Goal: Information Seeking & Learning: Learn about a topic

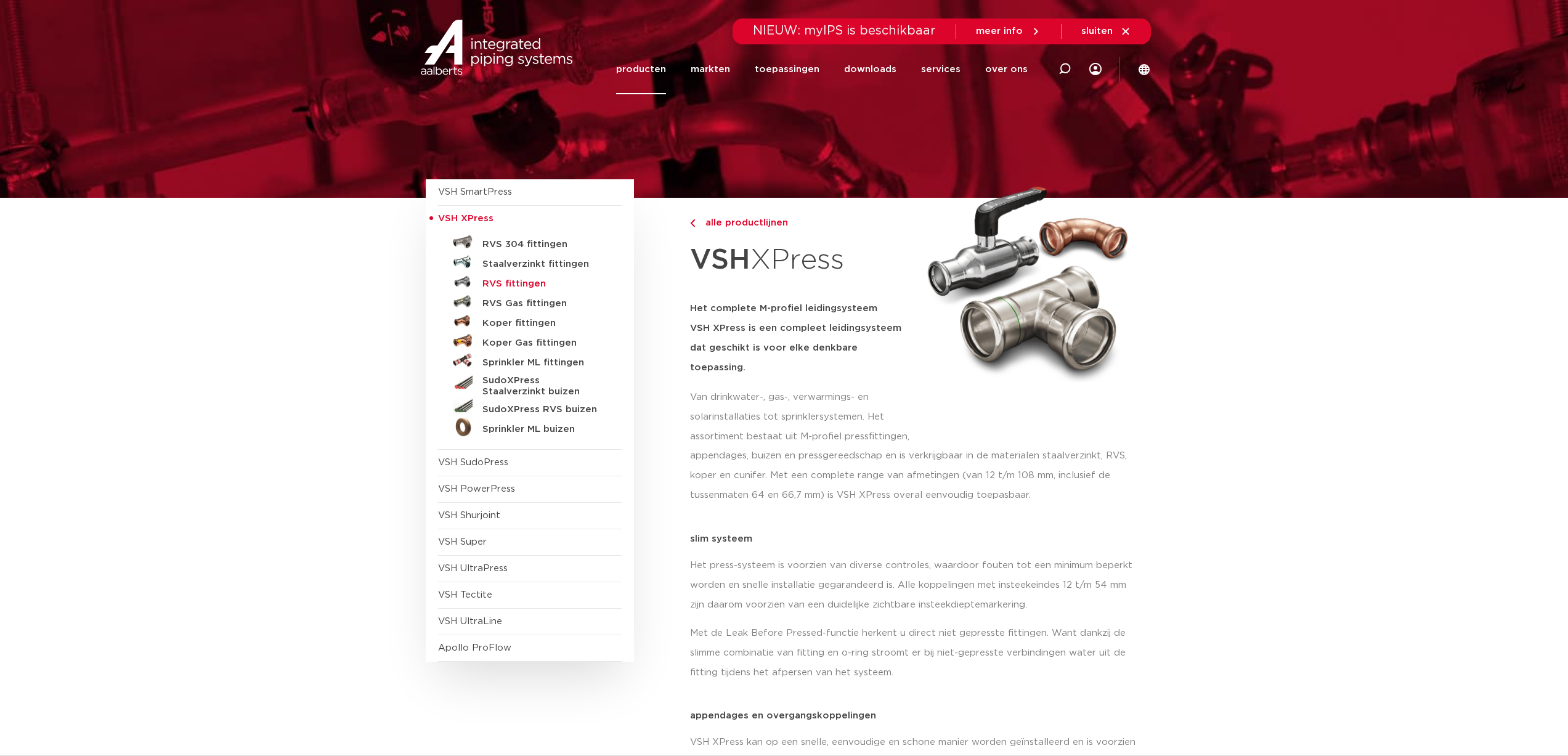
click at [511, 280] on h5 "RVS fittingen" at bounding box center [543, 284] width 122 height 11
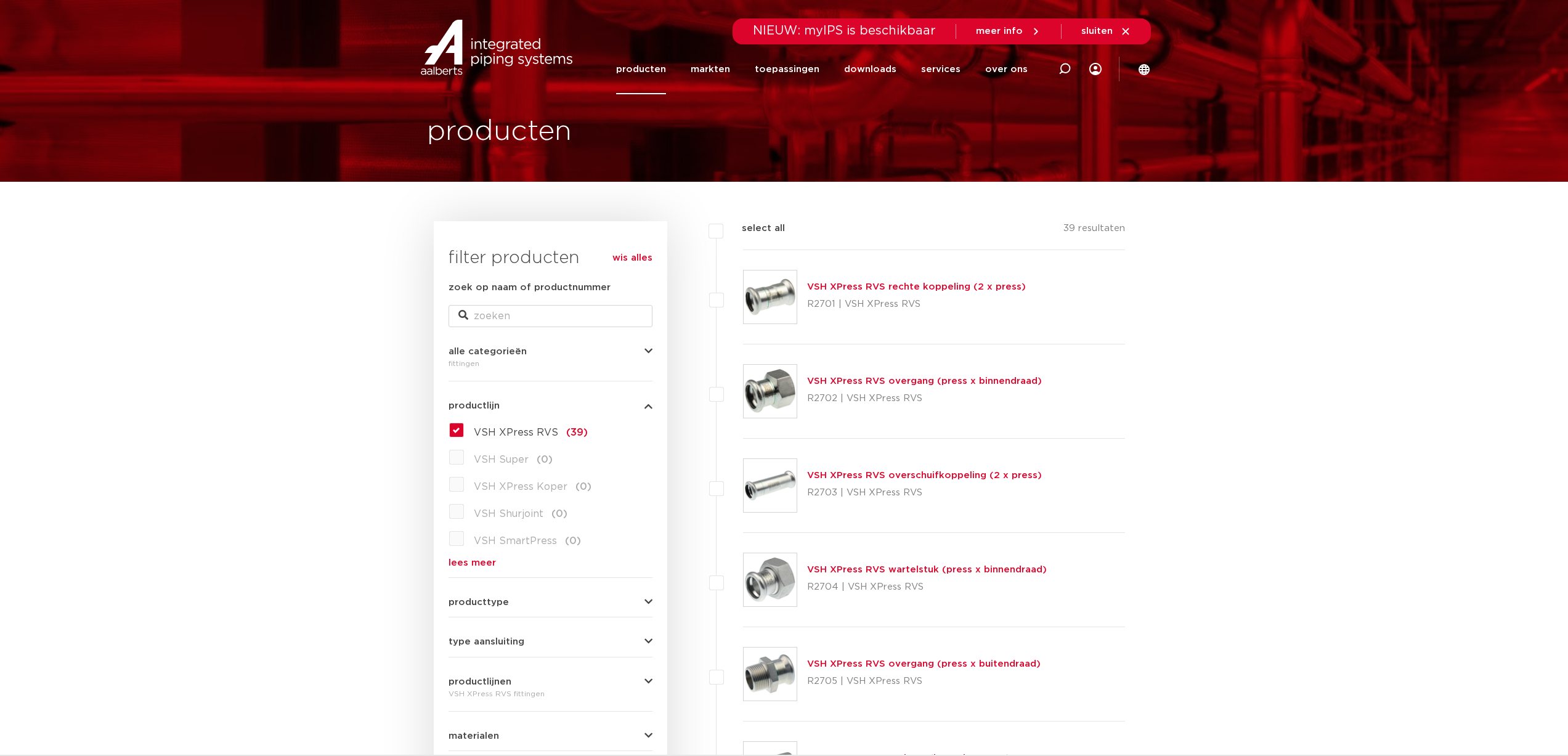
scroll to position [185, 0]
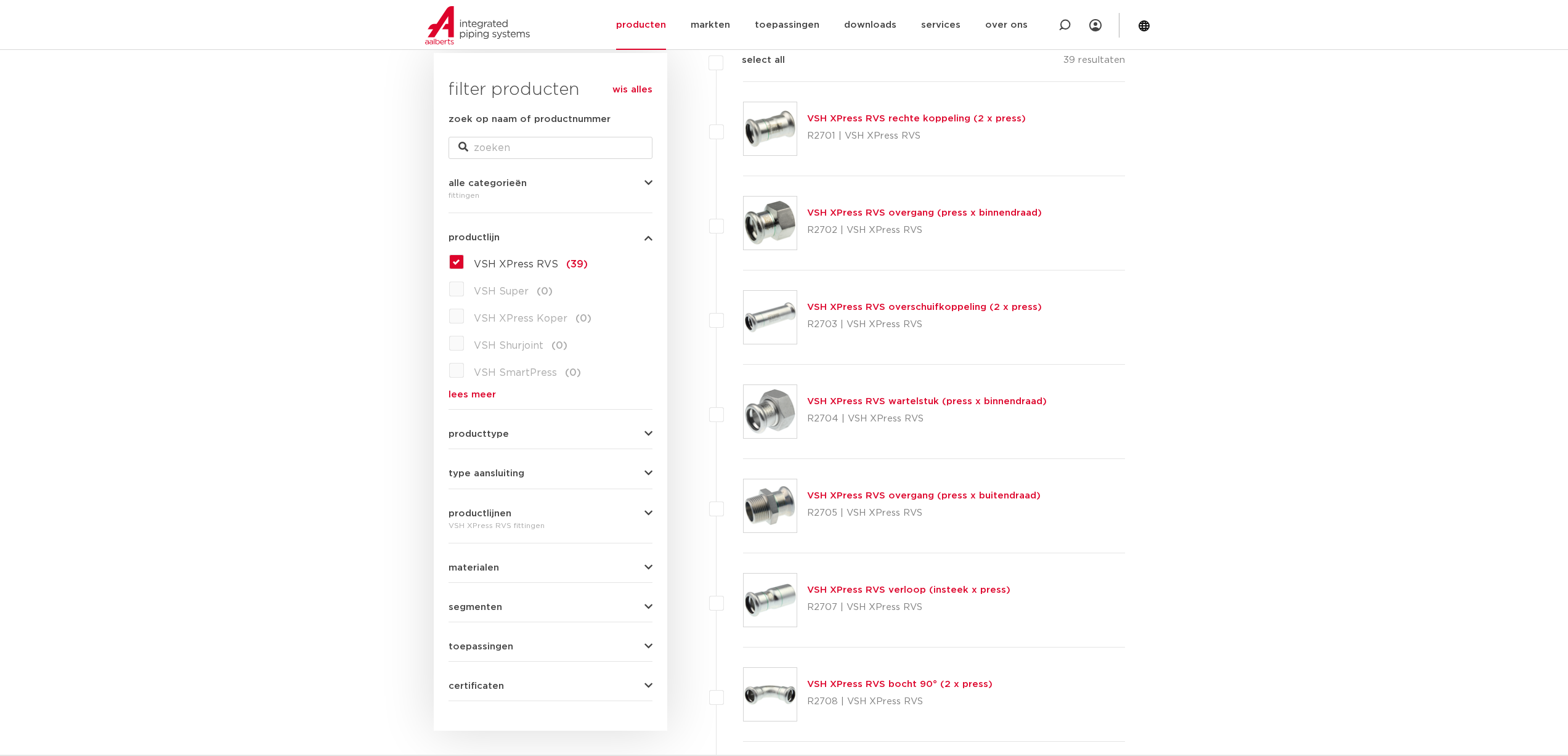
click at [512, 434] on button "producttype" at bounding box center [550, 434] width 204 height 10
click at [464, 266] on label "VSH XPress RVS (39)" at bounding box center [525, 261] width 124 height 20
click at [0, 0] on input "VSH XPress RVS (39)" at bounding box center [0, 0] width 0 height 0
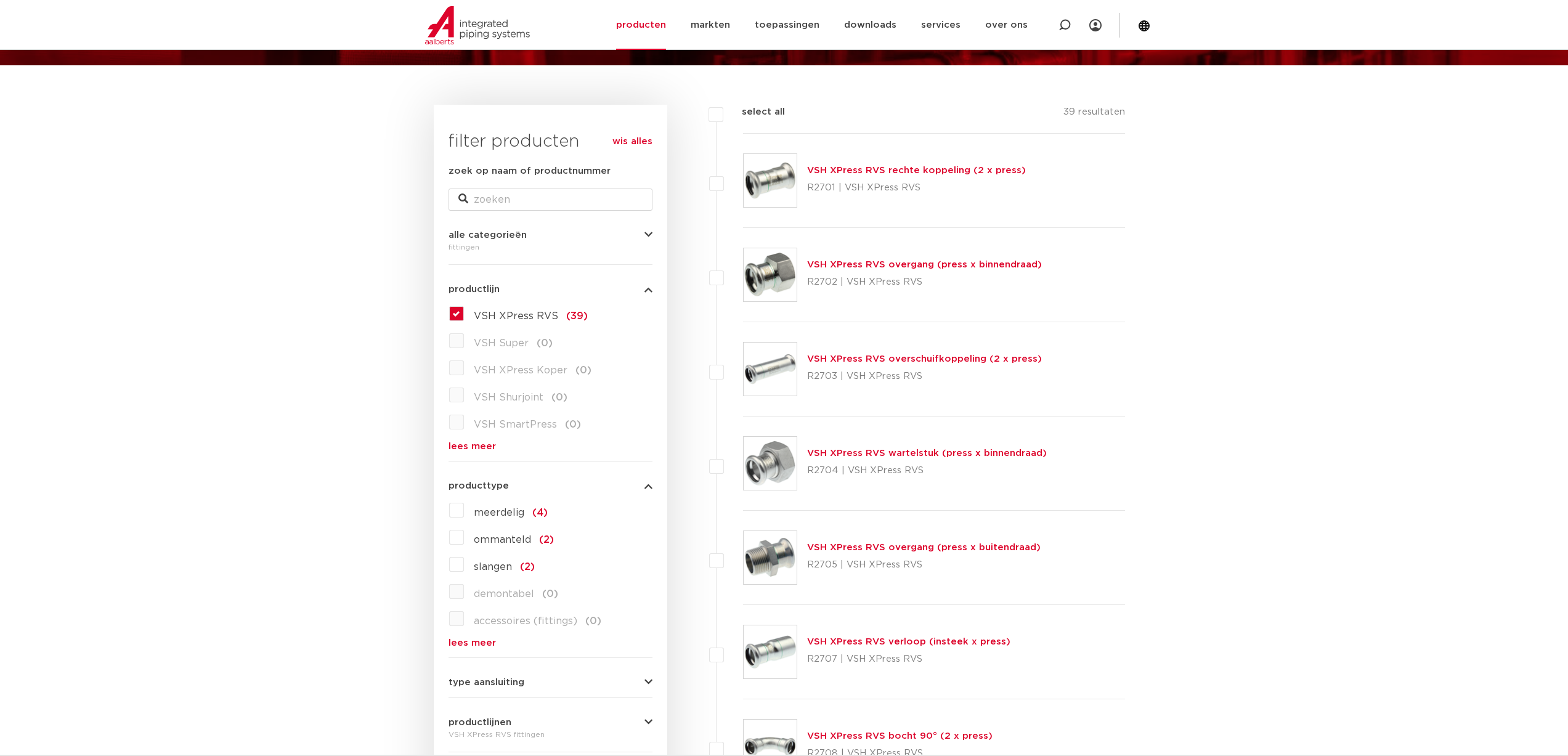
scroll to position [131, 0]
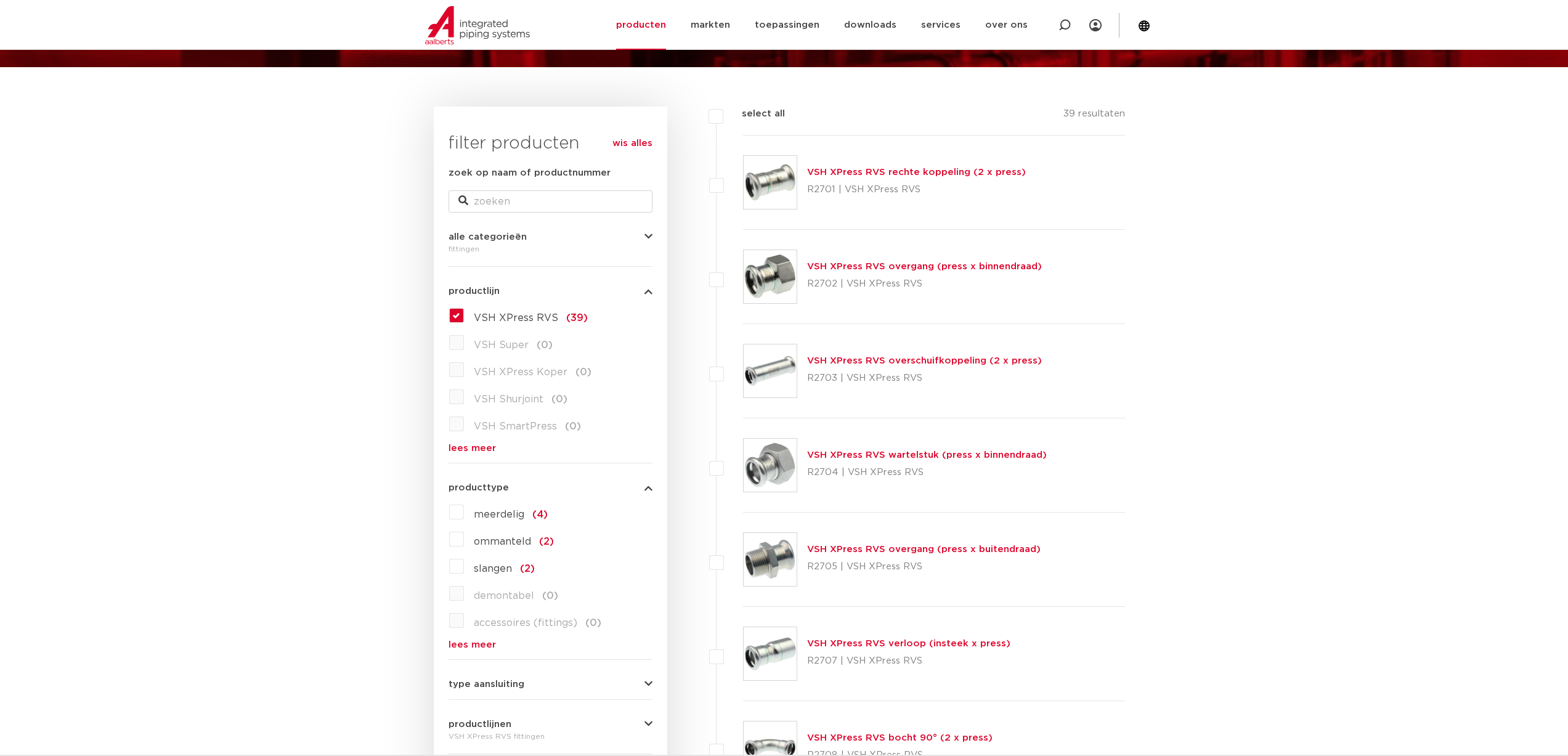
click at [645, 140] on link "wis alles" at bounding box center [632, 143] width 40 height 15
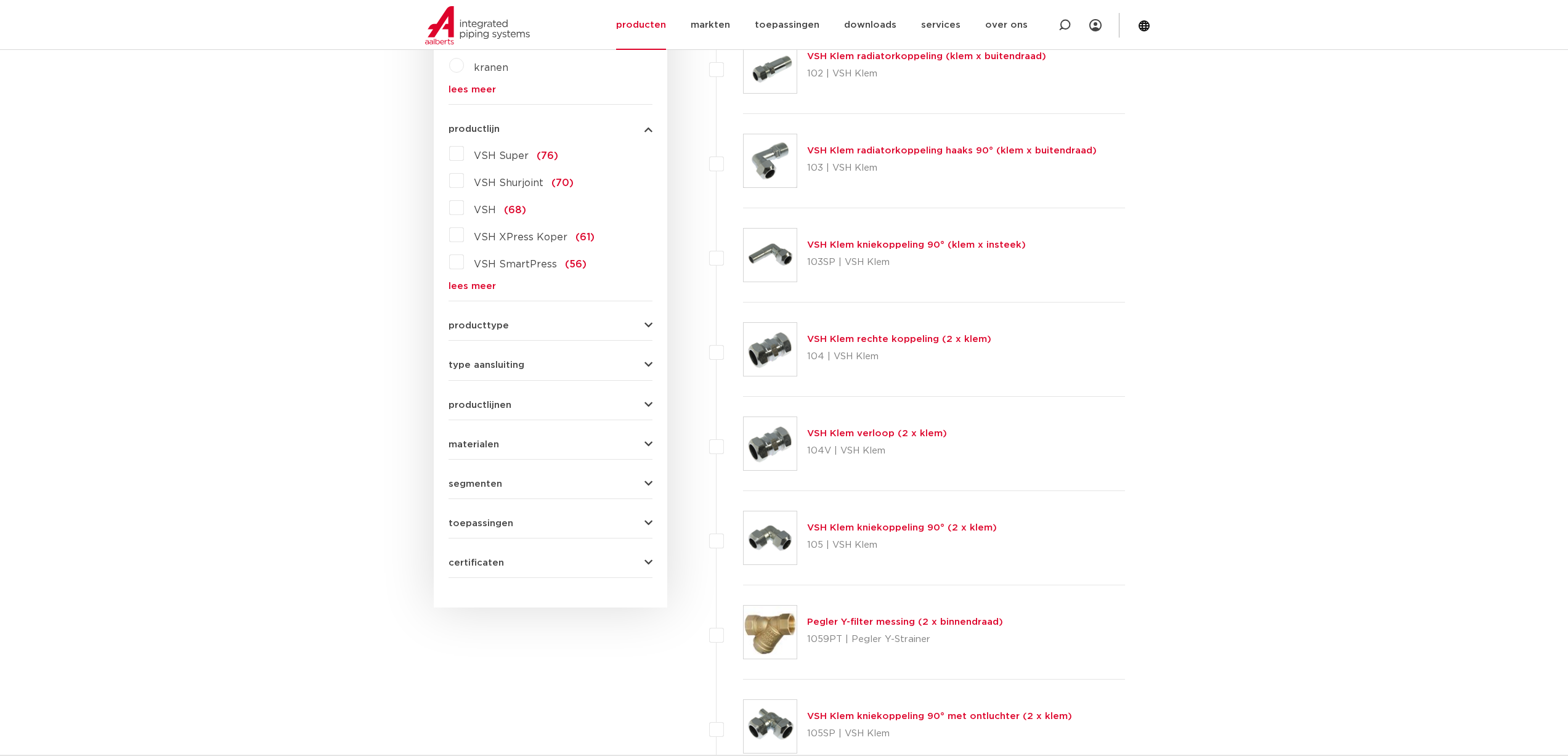
scroll to position [439, 0]
click at [508, 476] on button "segmenten" at bounding box center [550, 480] width 204 height 10
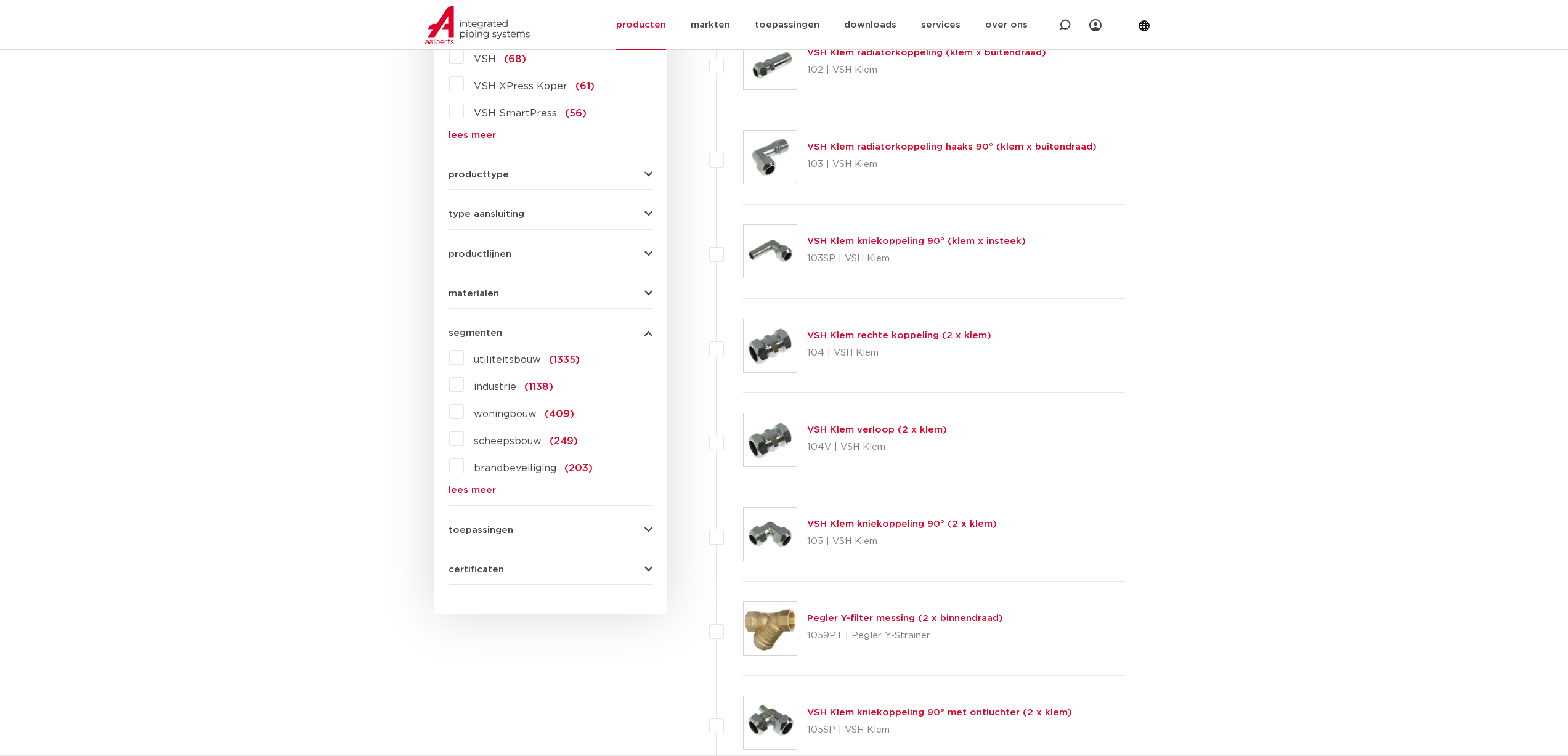
scroll to position [430, 0]
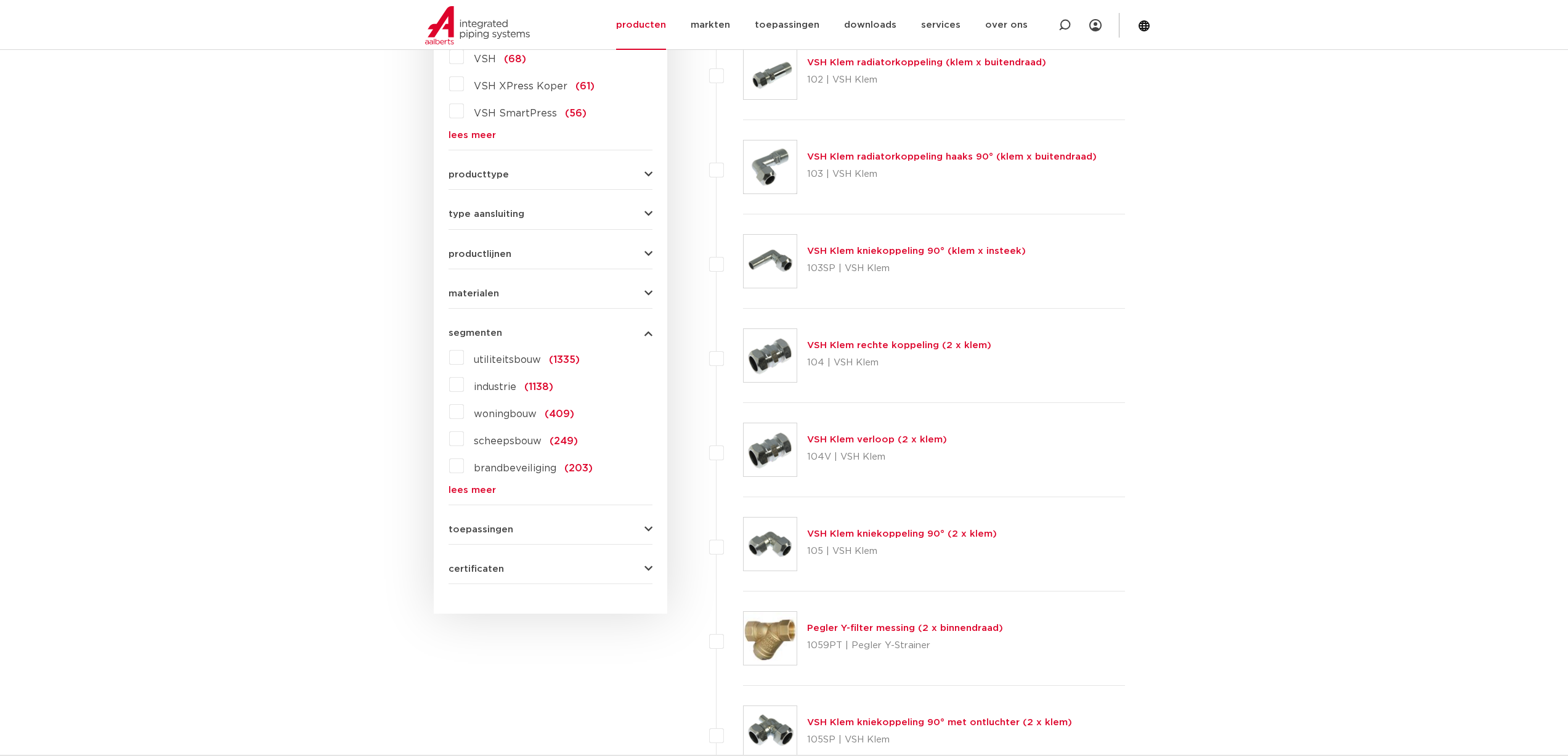
click at [464, 444] on label "scheepsbouw (249)" at bounding box center [521, 438] width 114 height 20
click at [0, 0] on input "scheepsbouw (249)" at bounding box center [0, 0] width 0 height 0
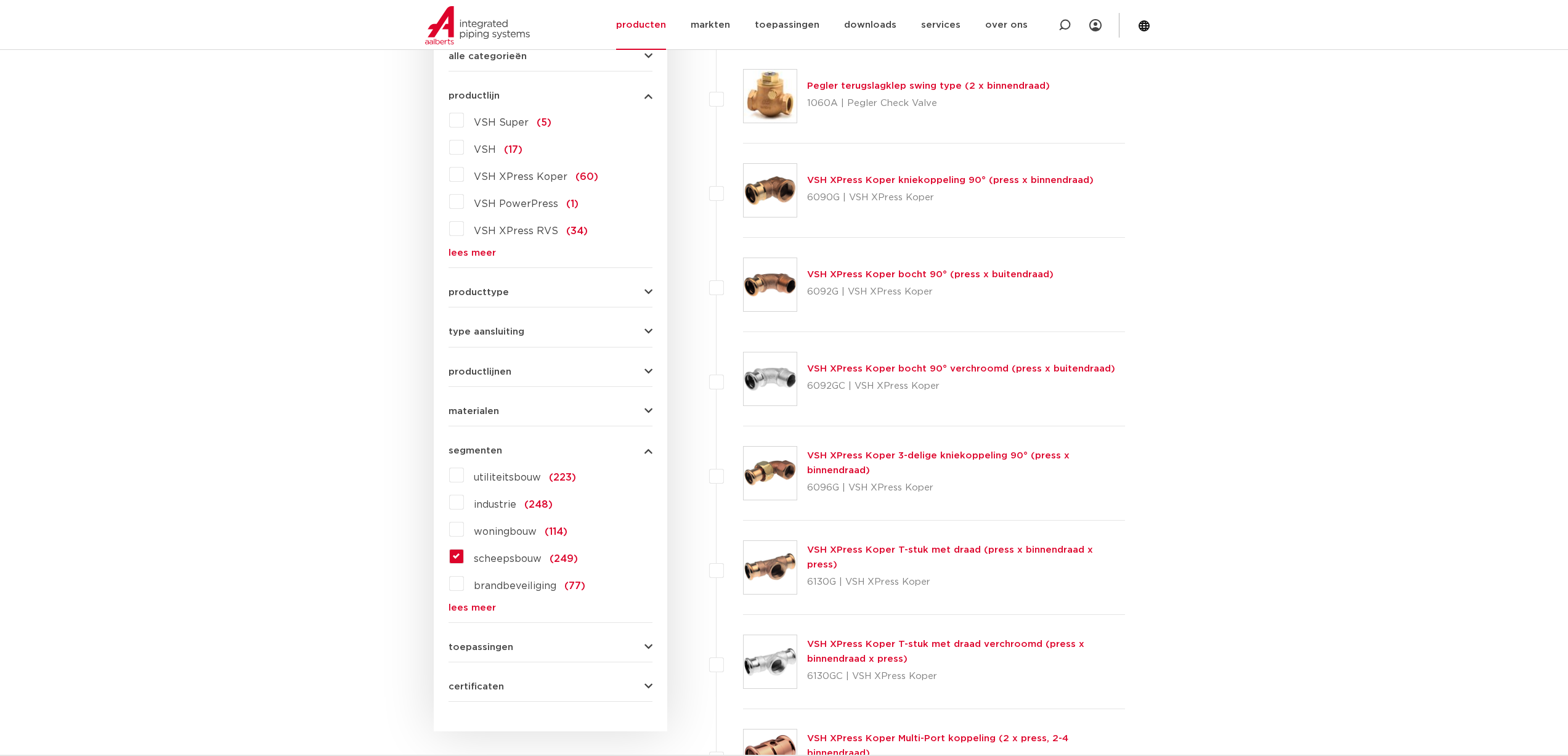
scroll to position [306, 0]
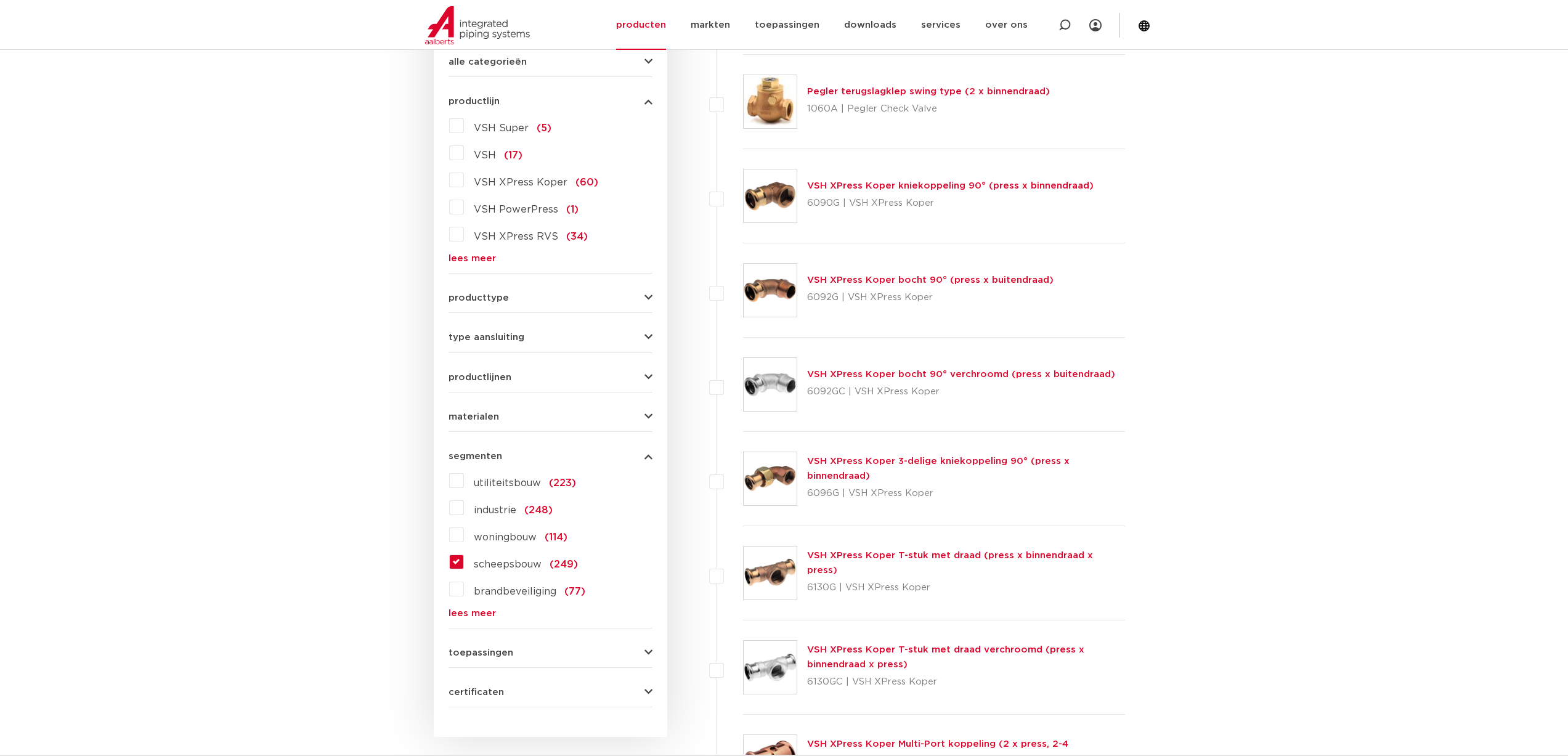
click at [477, 336] on span "type aansluiting" at bounding box center [487, 337] width 76 height 10
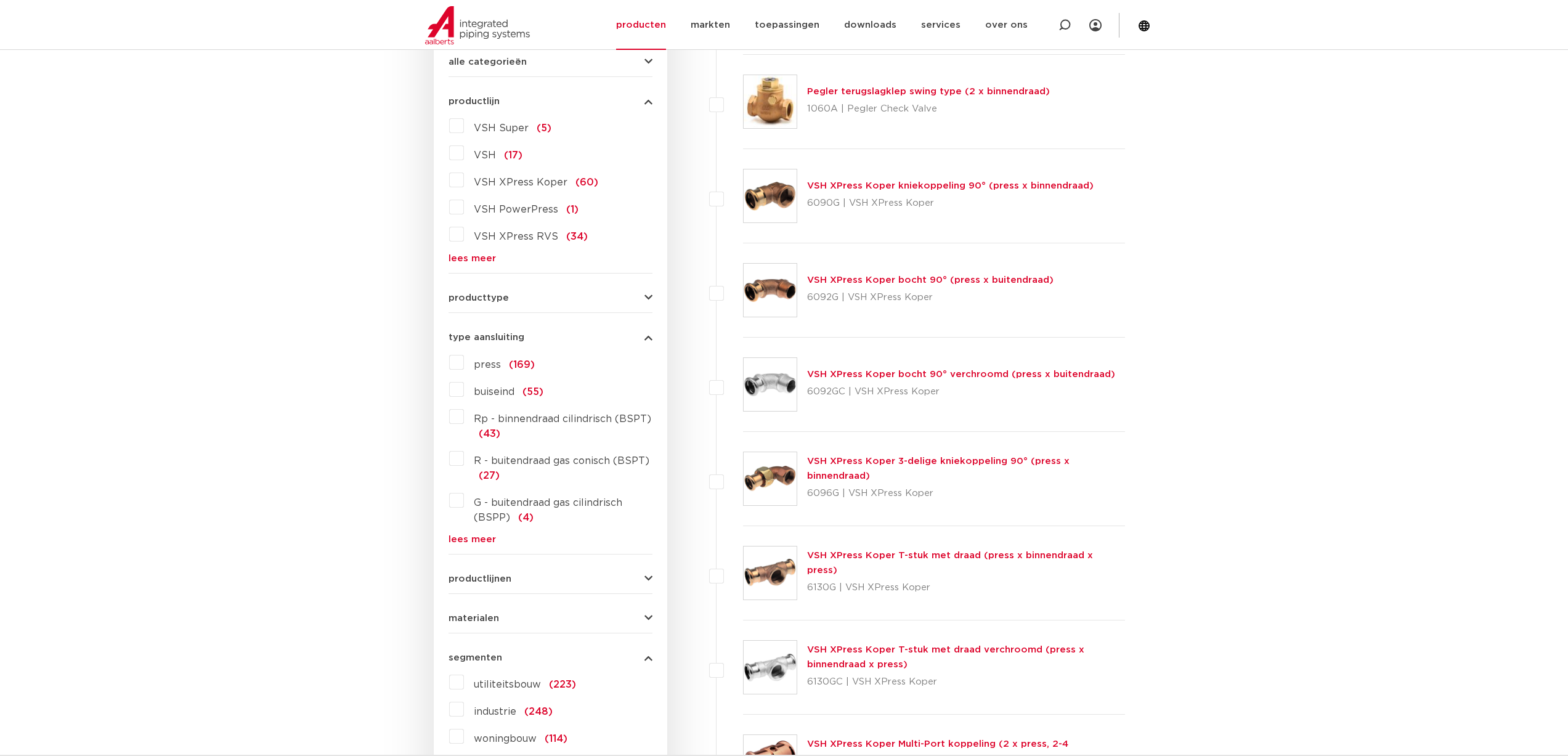
click at [482, 538] on link "lees meer" at bounding box center [550, 539] width 204 height 10
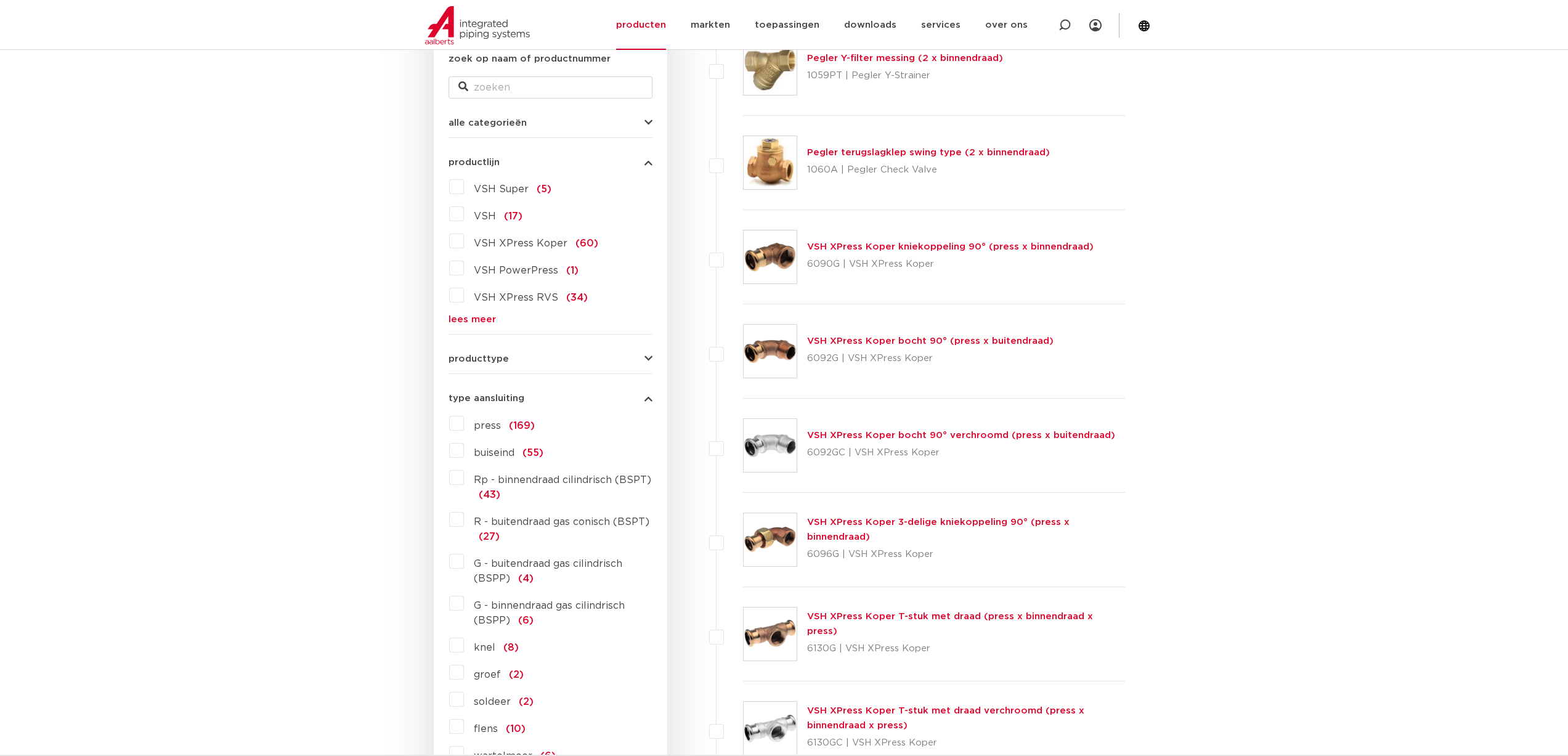
scroll to position [244, 0]
click at [572, 356] on button "producttype" at bounding box center [550, 359] width 204 height 10
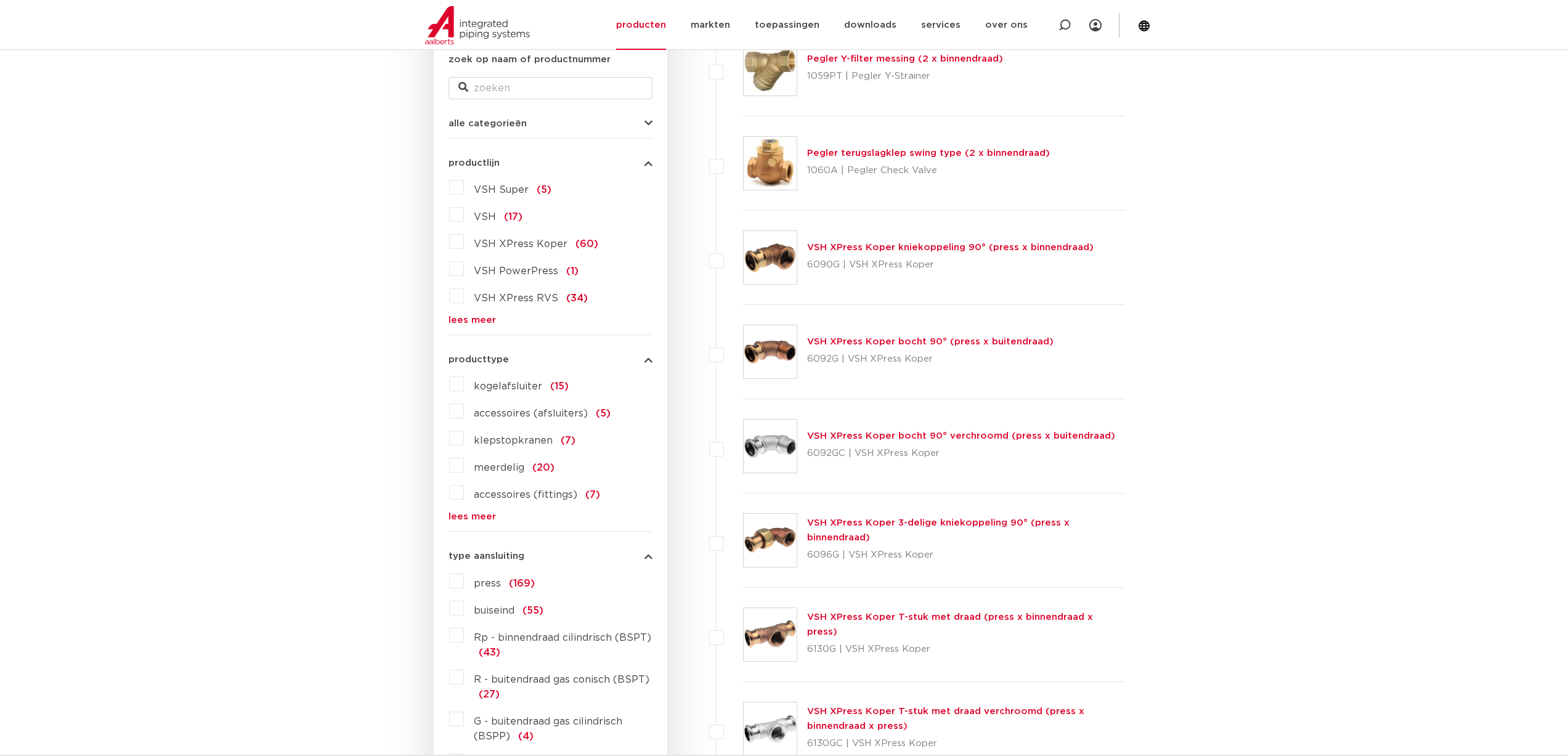
click at [475, 516] on link "lees meer" at bounding box center [550, 517] width 204 height 10
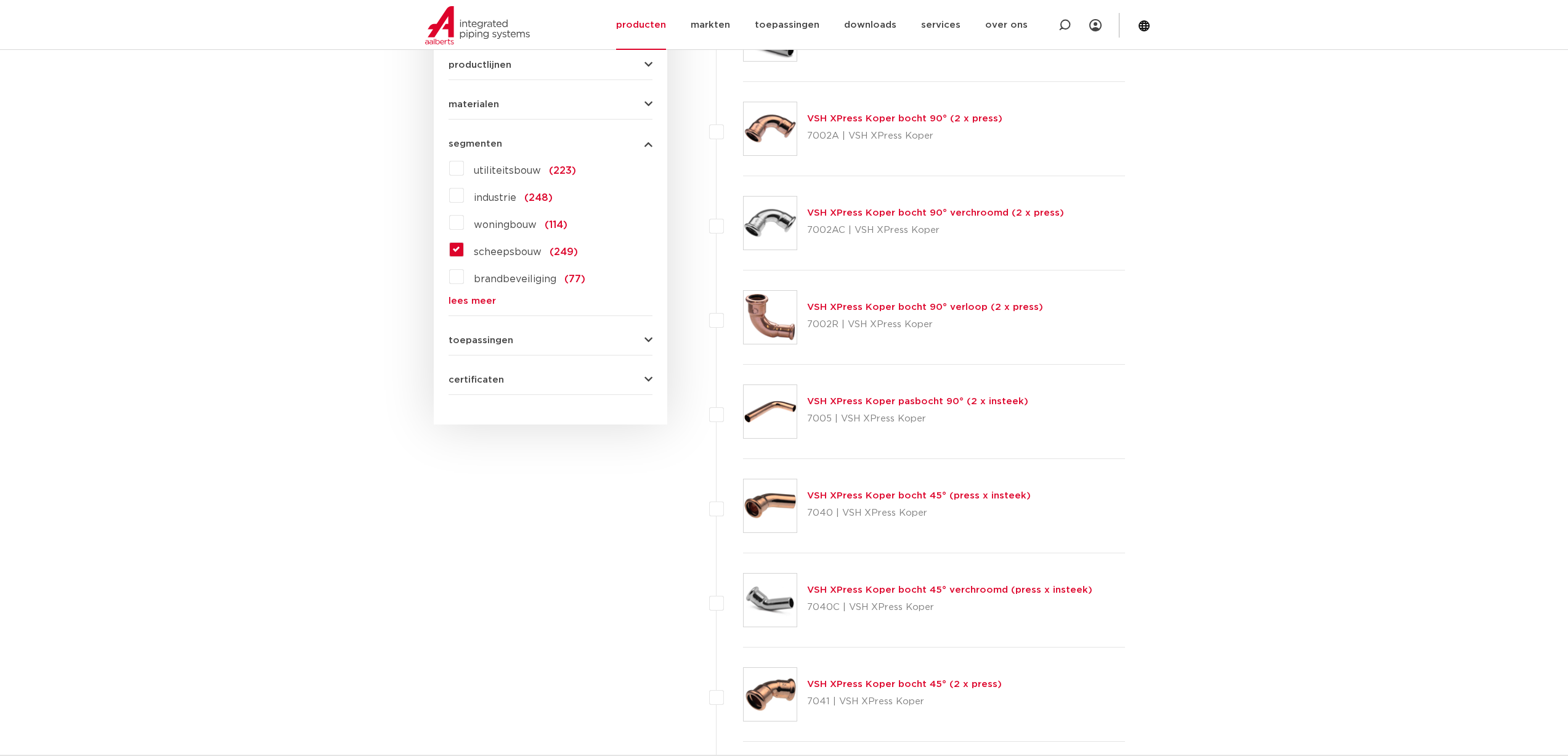
scroll to position [2648, 0]
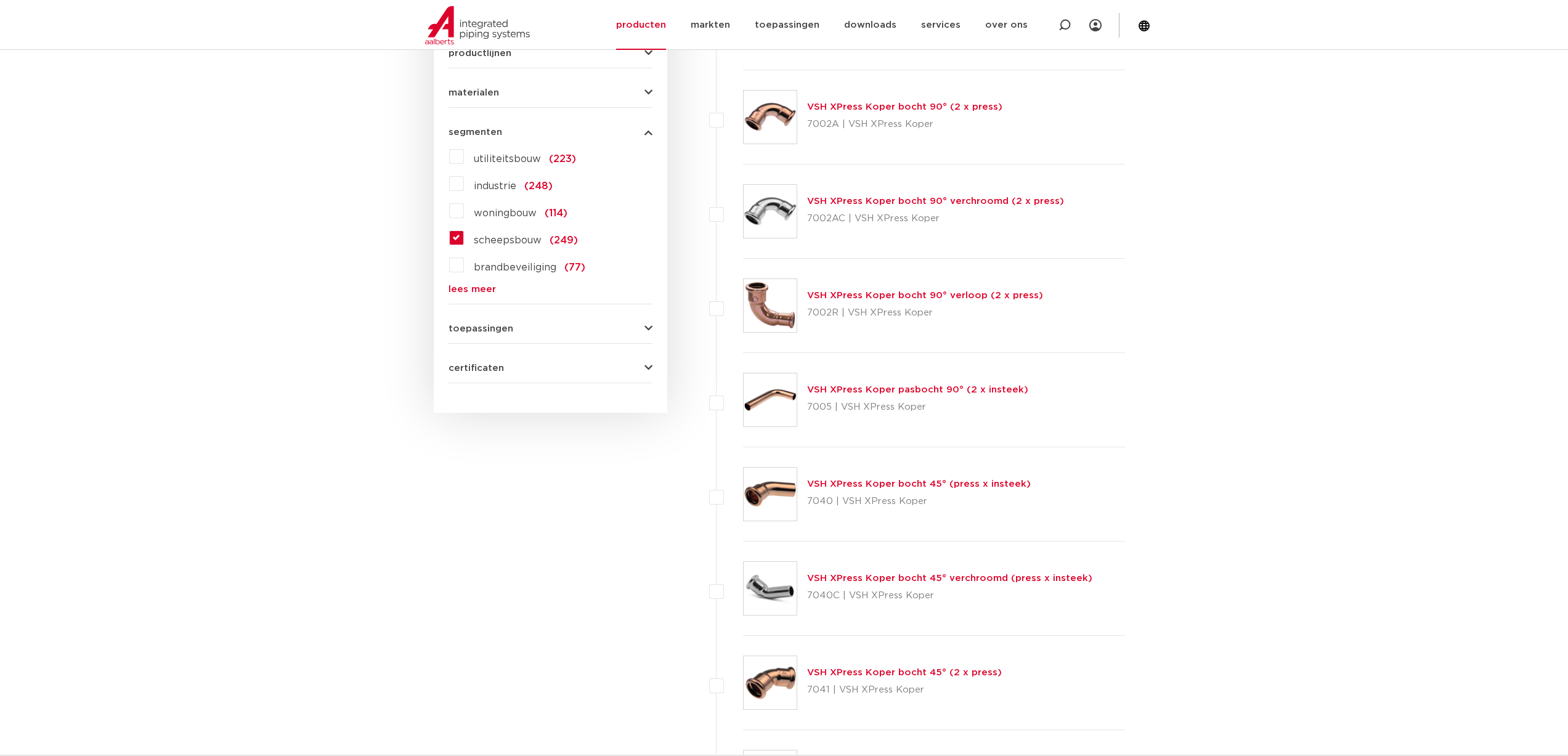
click at [554, 321] on div "toepassingen verwarming (198) drinkwater (172) perslucht (188) koeling (219) va…" at bounding box center [550, 323] width 204 height 19
click at [554, 328] on button "toepassingen" at bounding box center [550, 329] width 204 height 10
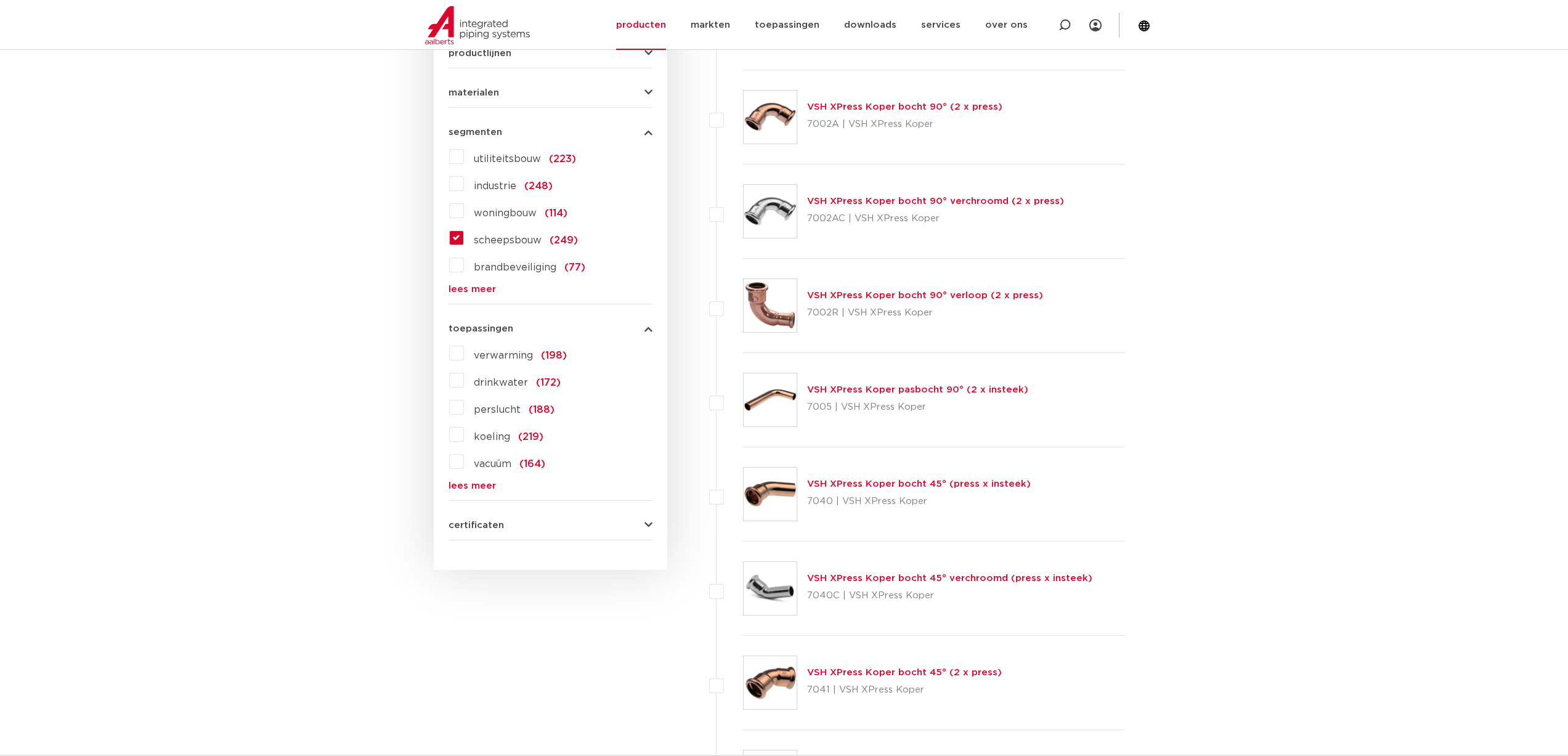
click at [554, 328] on button "toepassingen" at bounding box center [550, 329] width 204 height 10
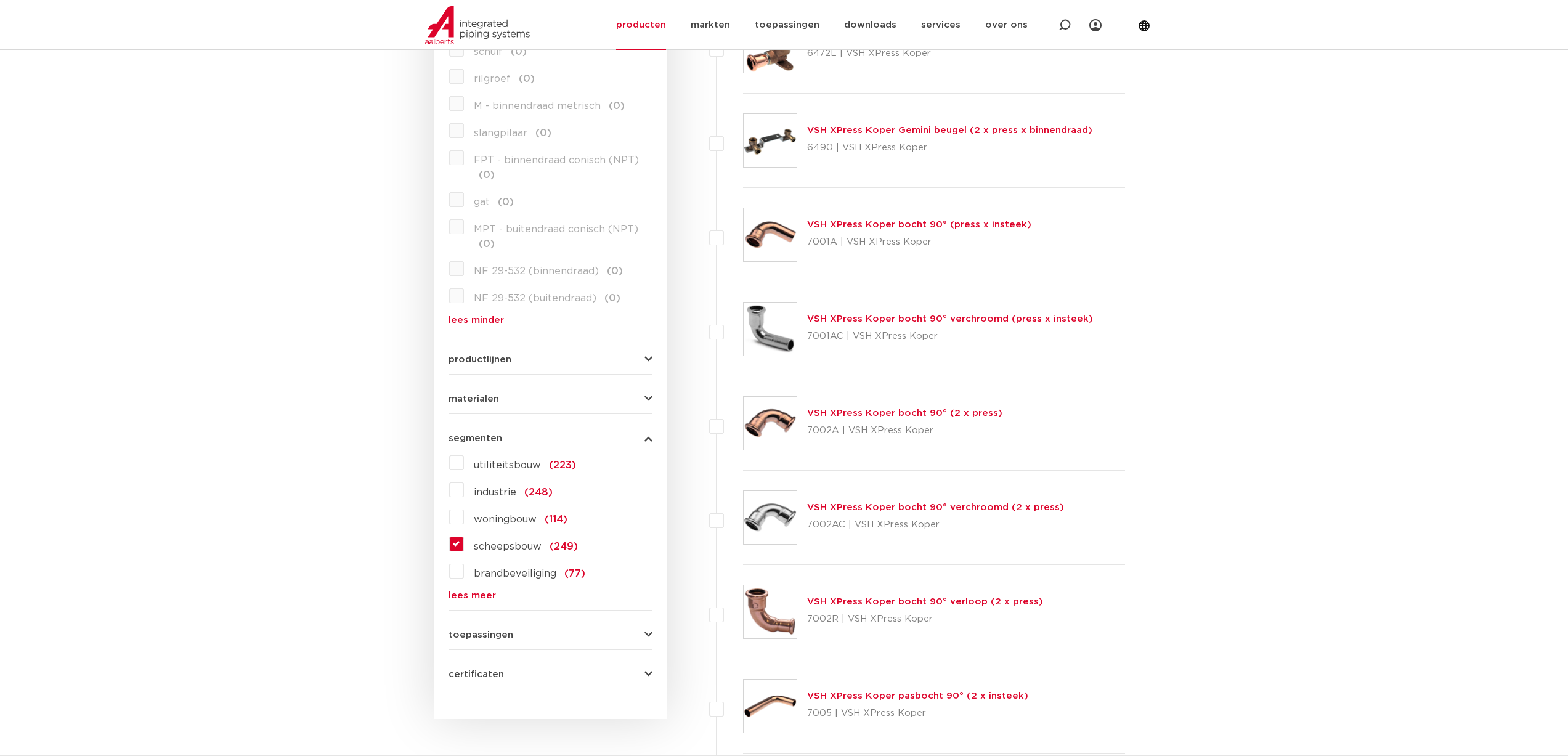
scroll to position [2340, 0]
click at [582, 399] on button "materialen" at bounding box center [550, 400] width 204 height 10
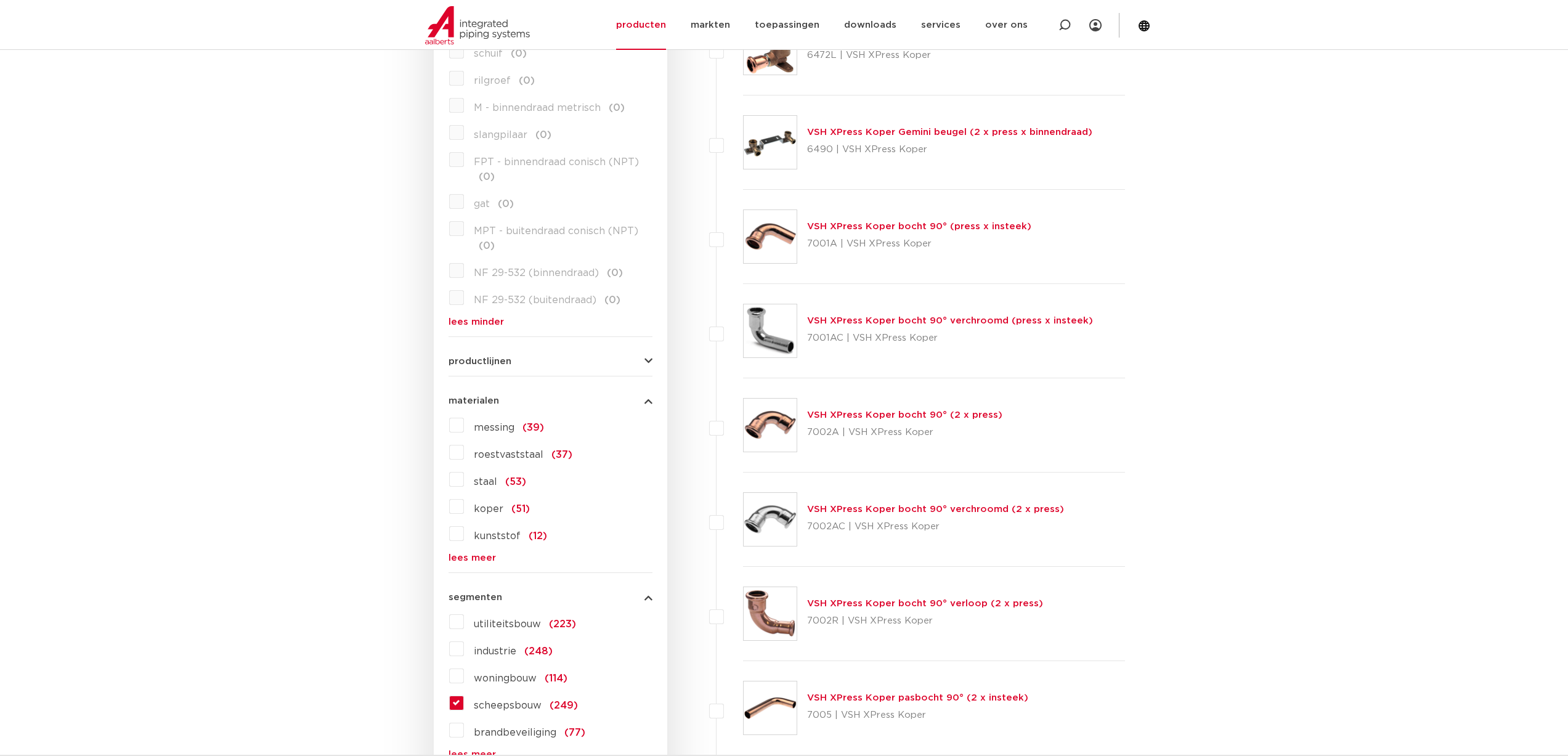
click at [464, 448] on label "roestvaststaal (37)" at bounding box center [518, 452] width 108 height 20
click at [0, 0] on input "roestvaststaal (37)" at bounding box center [0, 0] width 0 height 0
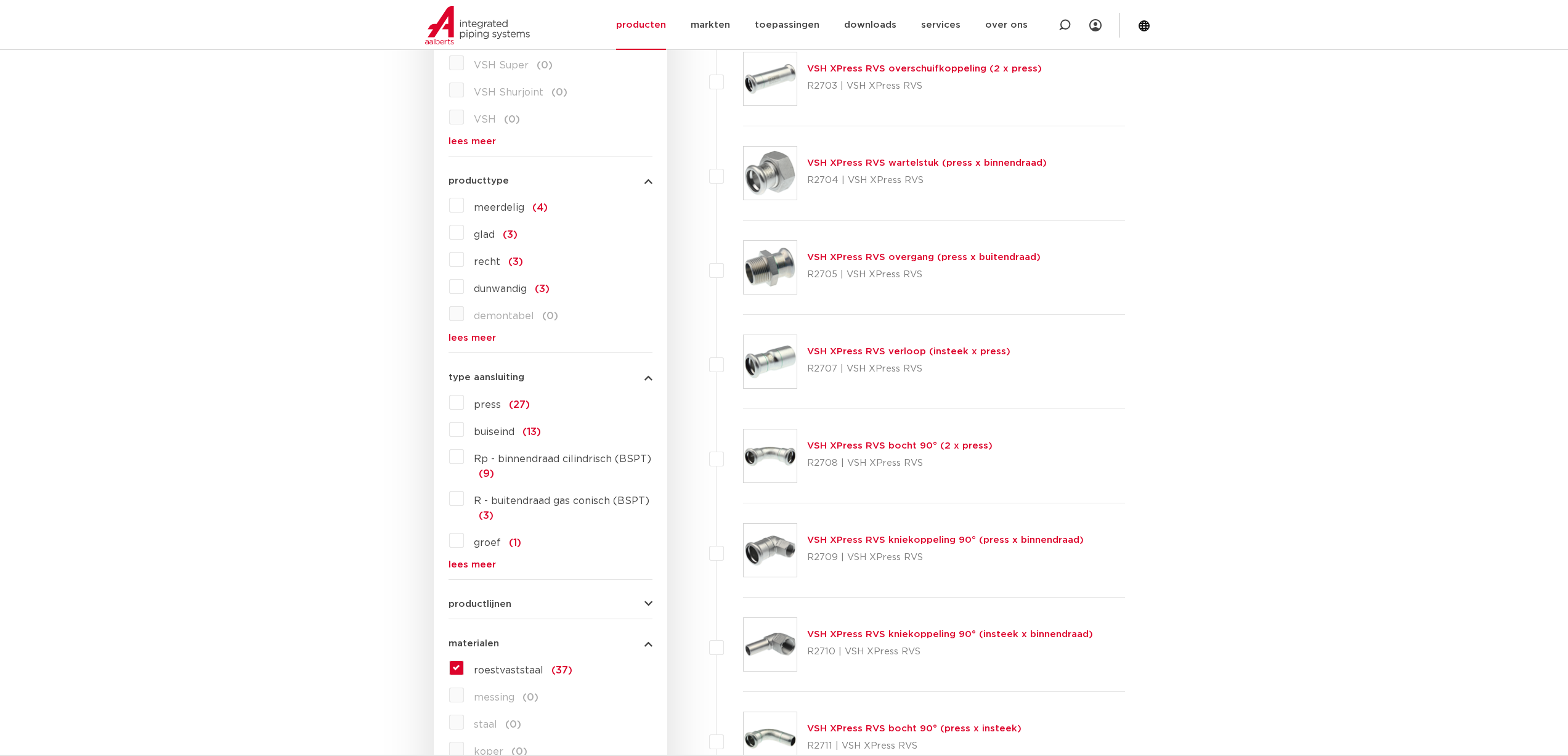
scroll to position [423, 0]
click at [481, 564] on link "lees meer" at bounding box center [550, 565] width 204 height 10
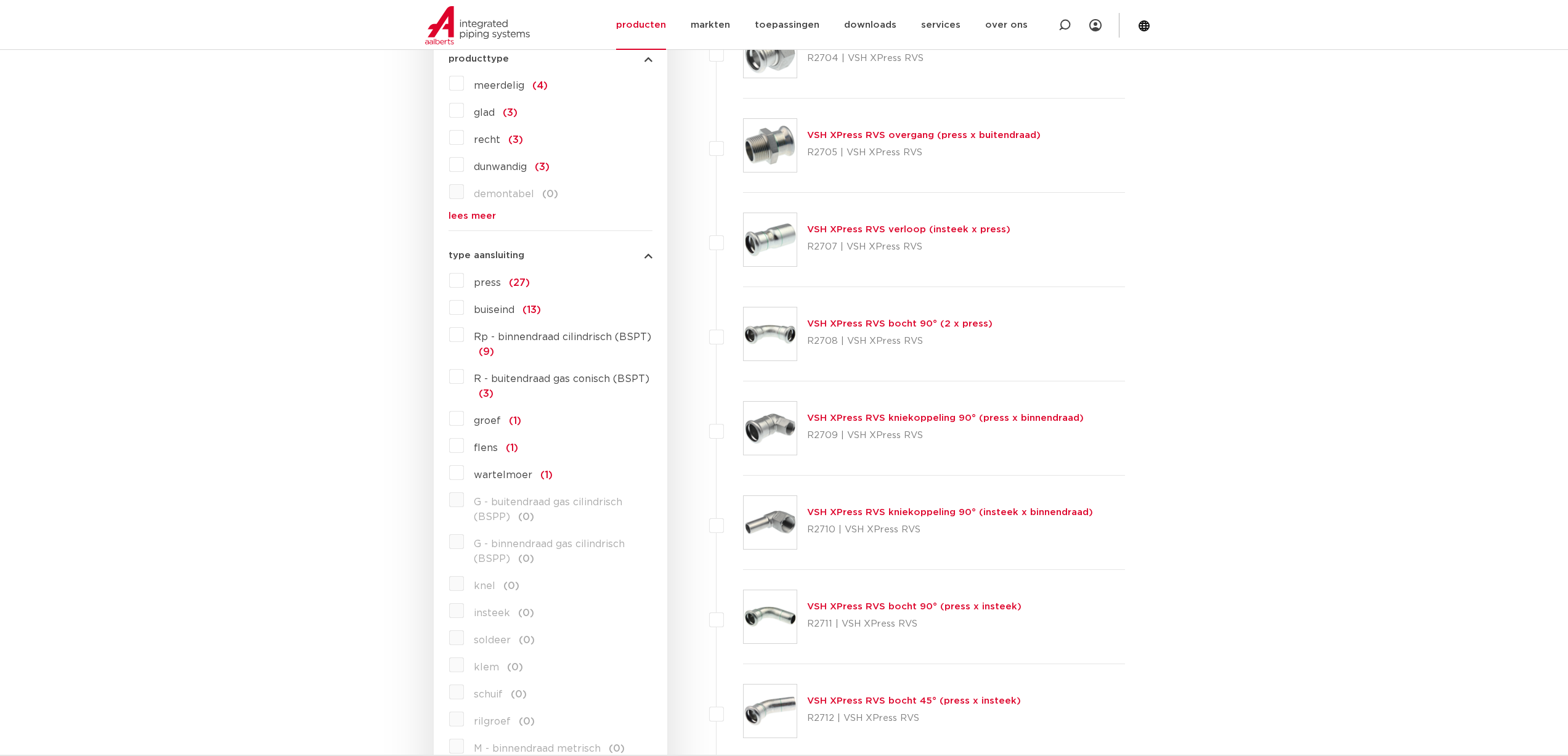
scroll to position [299, 0]
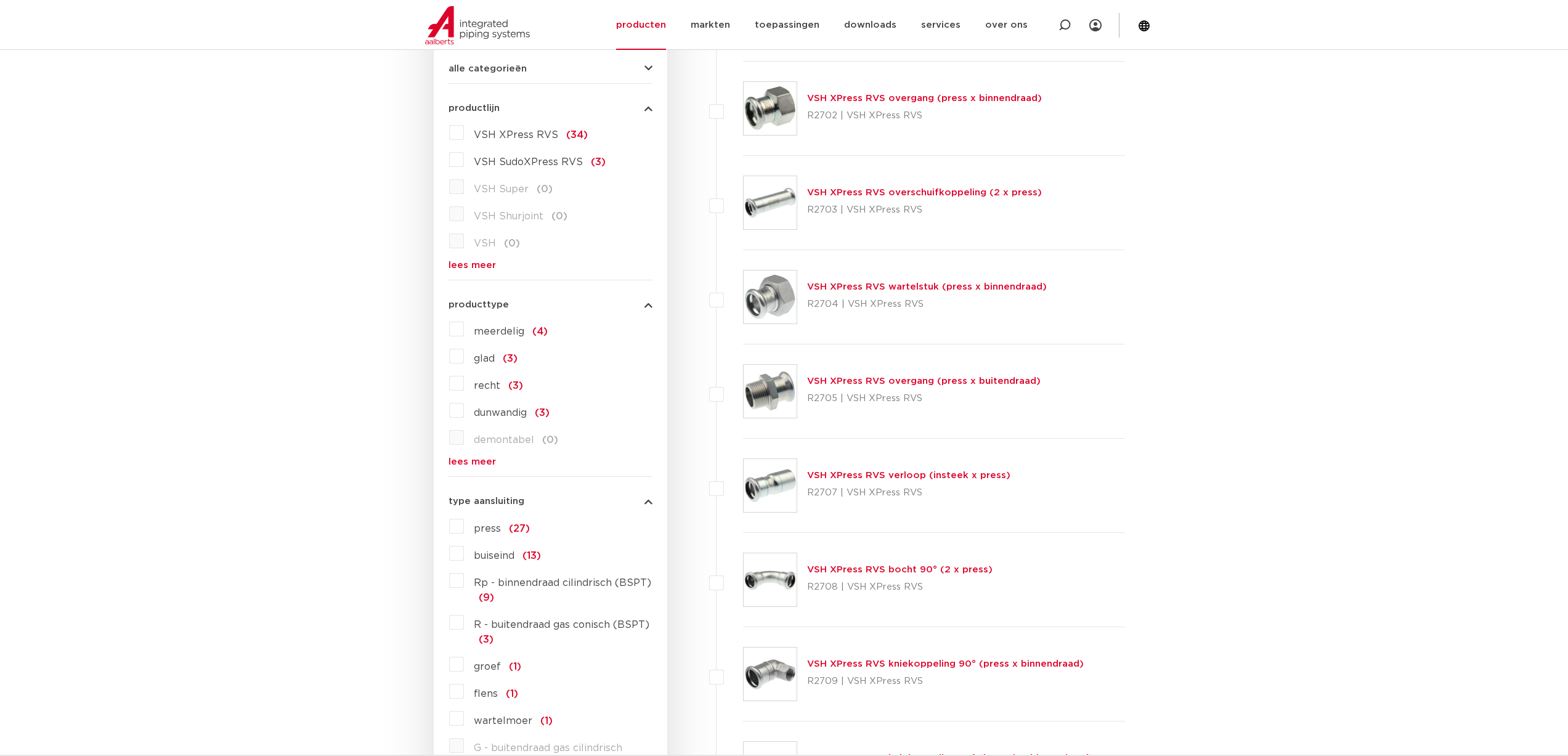
click at [464, 547] on label "buiseind (13)" at bounding box center [502, 553] width 77 height 20
click at [0, 0] on input "buiseind (13)" at bounding box center [0, 0] width 0 height 0
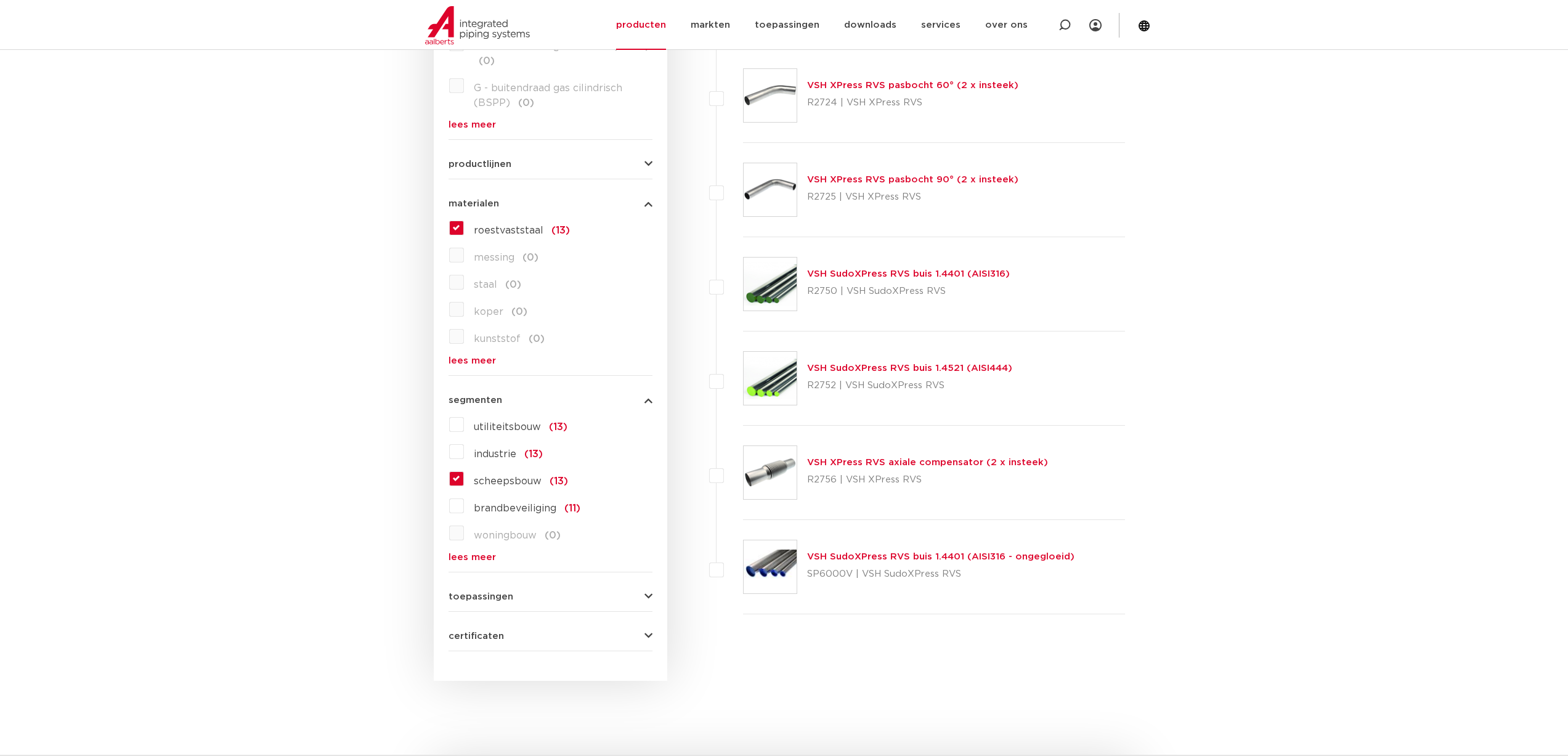
scroll to position [916, 0]
